Goal: Information Seeking & Learning: Understand process/instructions

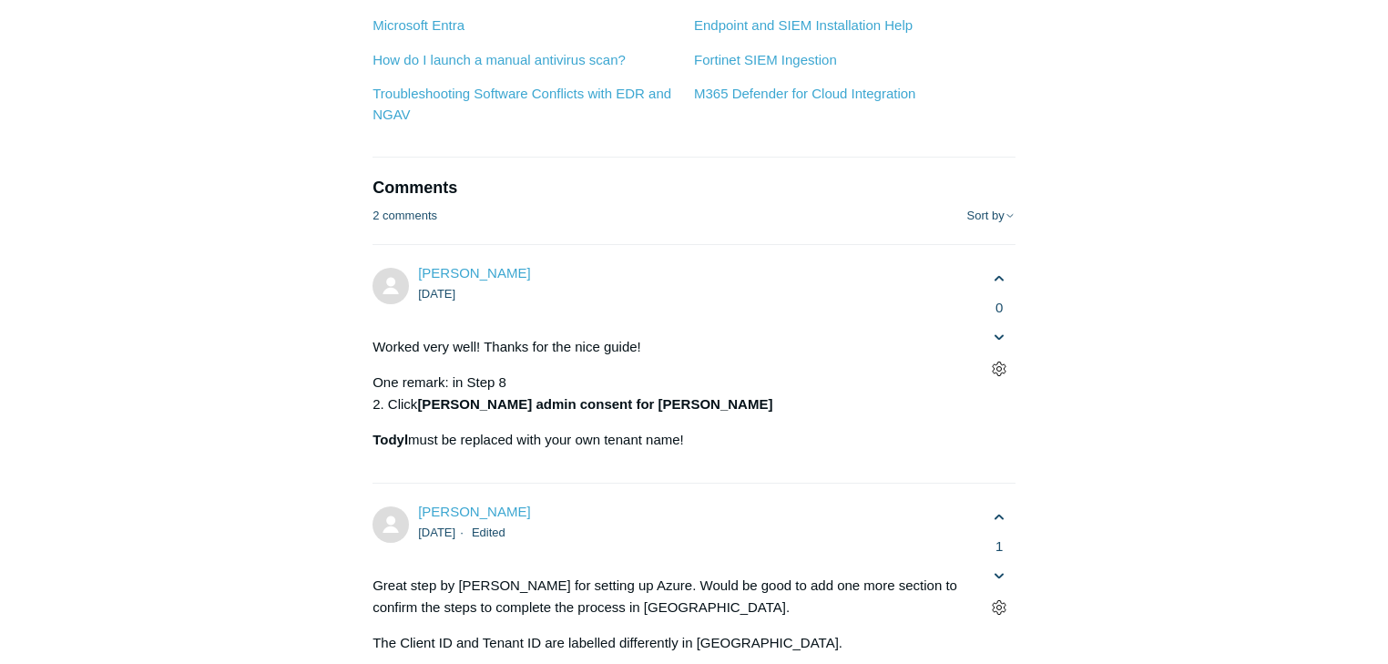
scroll to position [6265, 0]
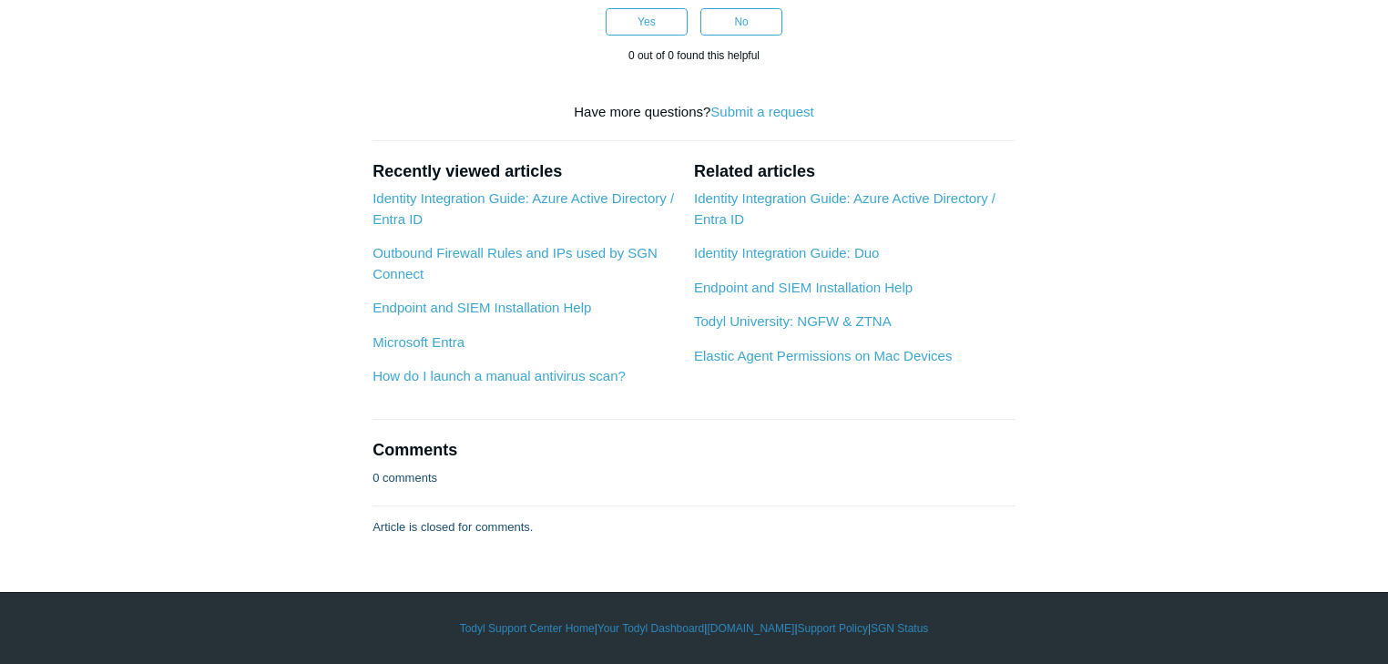
scroll to position [1894, 0]
drag, startPoint x: 414, startPoint y: 209, endPoint x: 713, endPoint y: 226, distance: 299.1
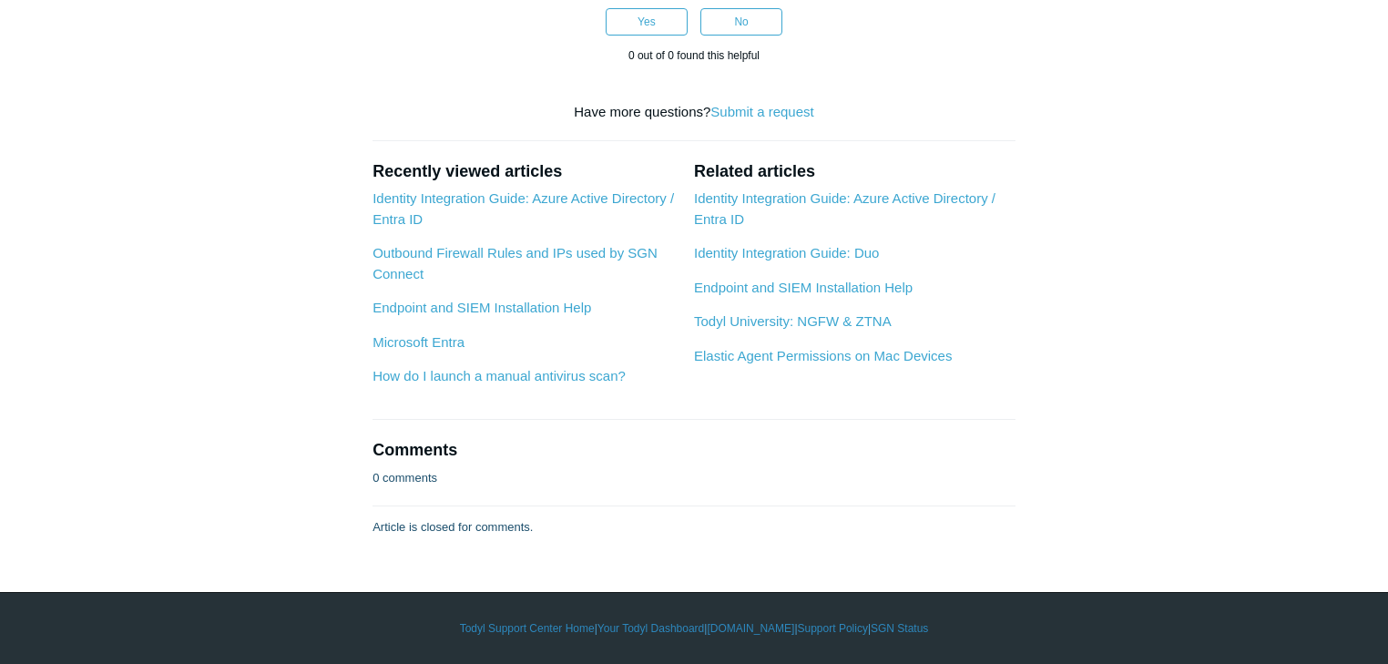
drag, startPoint x: 648, startPoint y: 208, endPoint x: 1104, endPoint y: 240, distance: 456.4
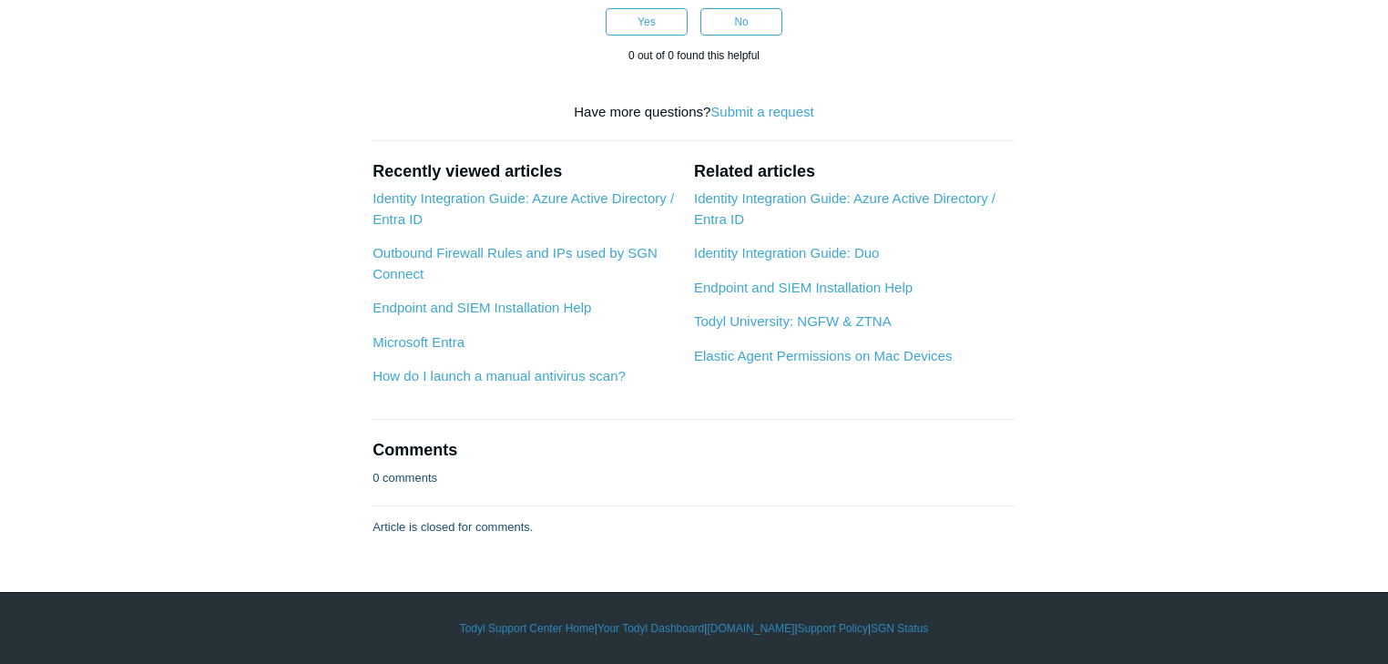
drag, startPoint x: 410, startPoint y: 200, endPoint x: 1012, endPoint y: 249, distance: 603.9
drag, startPoint x: 527, startPoint y: 551, endPoint x: 345, endPoint y: 417, distance: 226.0
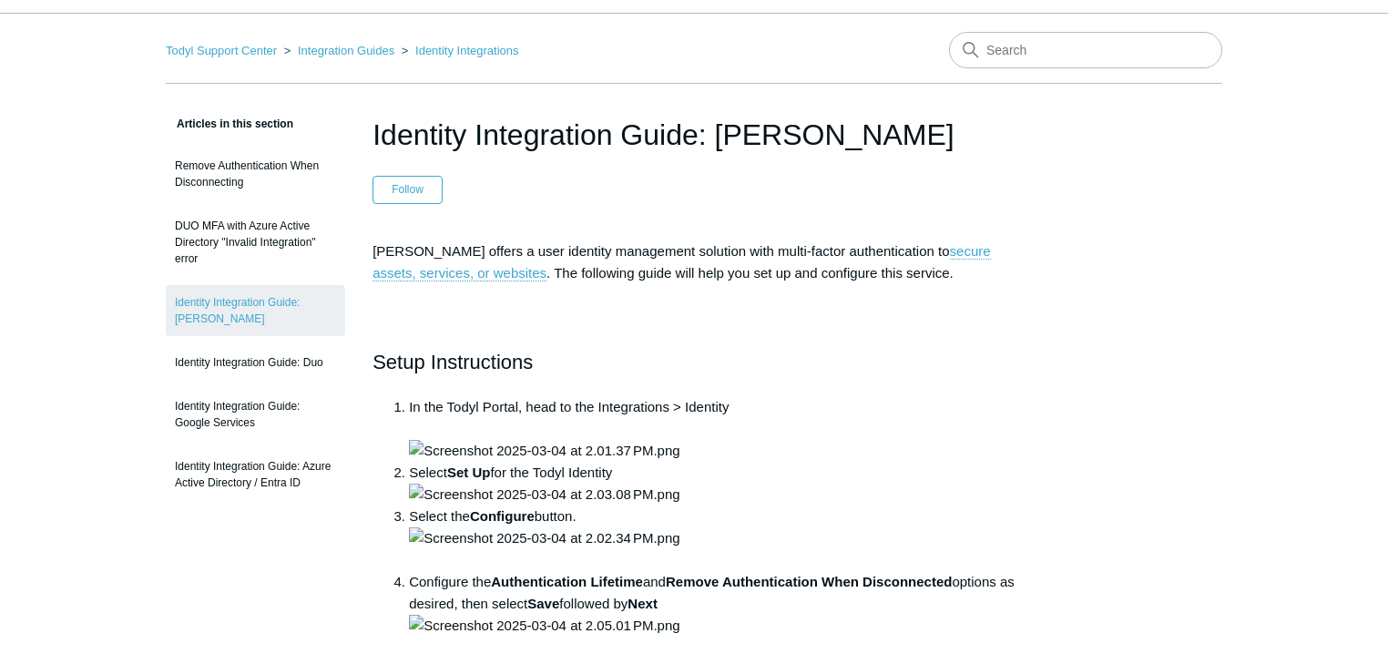
scroll to position [0, 0]
